Goal: Find specific page/section: Find specific page/section

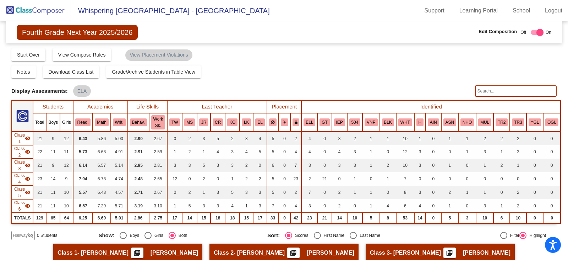
click at [45, 6] on img at bounding box center [35, 10] width 71 height 21
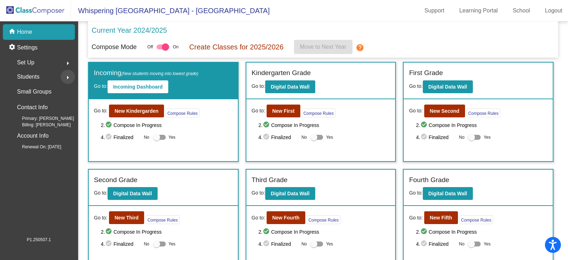
click at [67, 77] on mat-icon "arrow_right" at bounding box center [68, 77] width 9 height 9
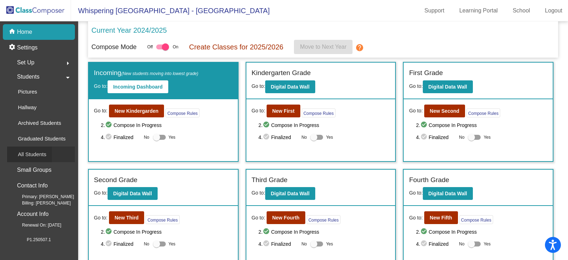
click at [29, 154] on p "All Students" at bounding box center [32, 154] width 28 height 9
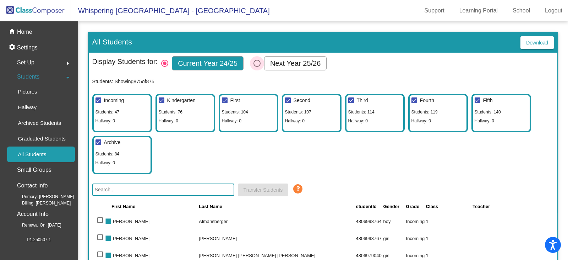
click at [256, 64] on div "Select Columns" at bounding box center [257, 63] width 7 height 7
click at [257, 67] on input "Next Year 25/26" at bounding box center [257, 67] width 0 height 0
radio input "true"
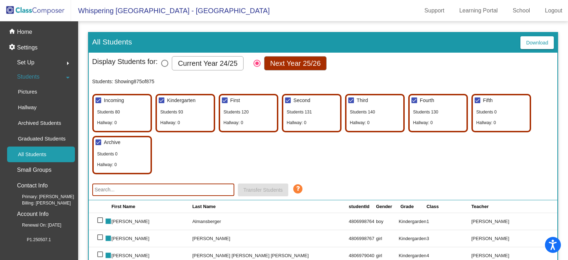
click at [154, 189] on input "text" at bounding box center [163, 189] width 142 height 12
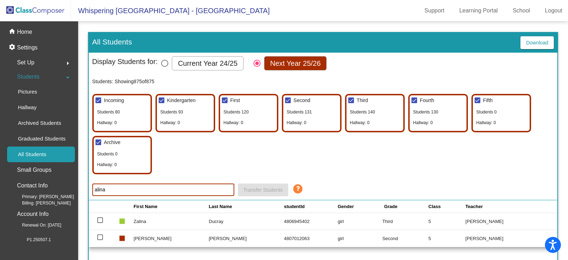
click at [140, 190] on input "alina" at bounding box center [163, 189] width 142 height 12
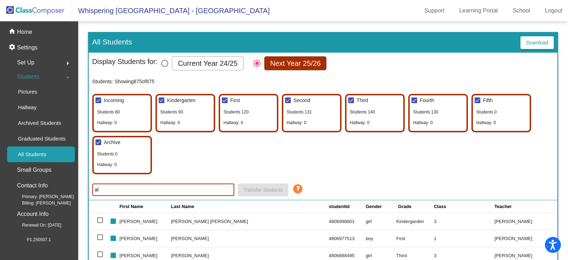
type input "a"
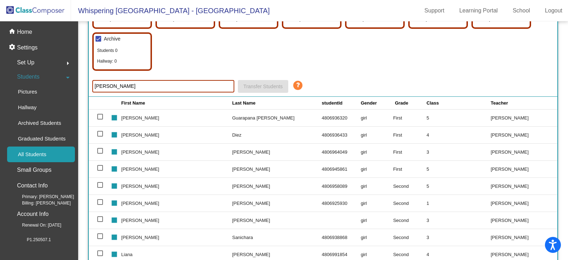
scroll to position [119, 0]
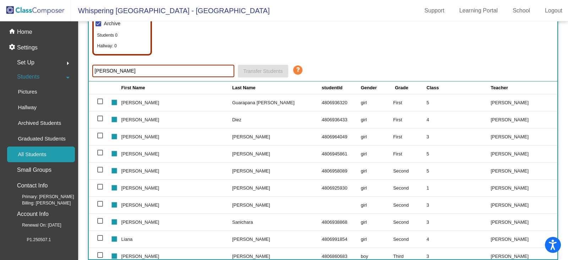
type input "[PERSON_NAME]"
